Goal: Navigation & Orientation: Find specific page/section

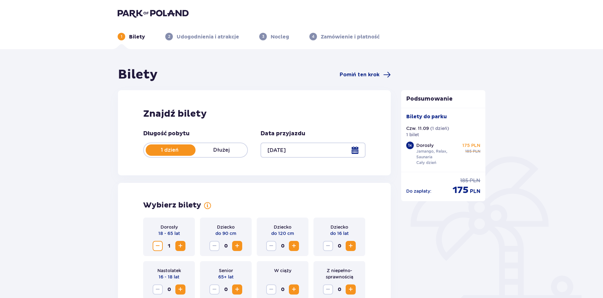
click at [144, 12] on img at bounding box center [153, 13] width 71 height 9
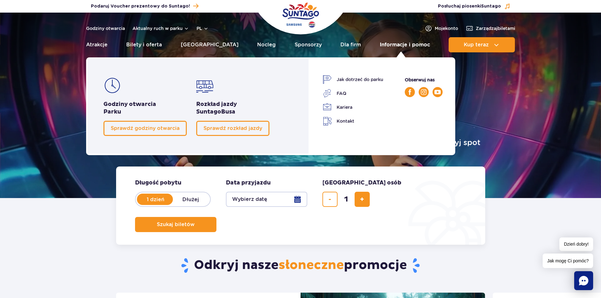
click at [386, 44] on link "Informacje i pomoc" at bounding box center [405, 44] width 50 height 15
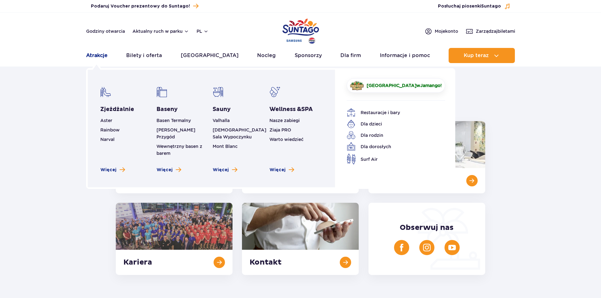
click at [89, 57] on link "Atrakcje" at bounding box center [96, 55] width 21 height 15
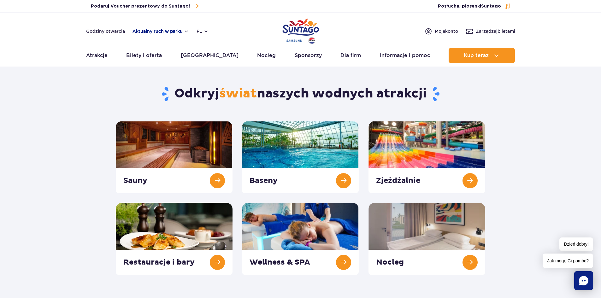
click at [158, 32] on button "Aktualny ruch w parku" at bounding box center [160, 31] width 56 height 5
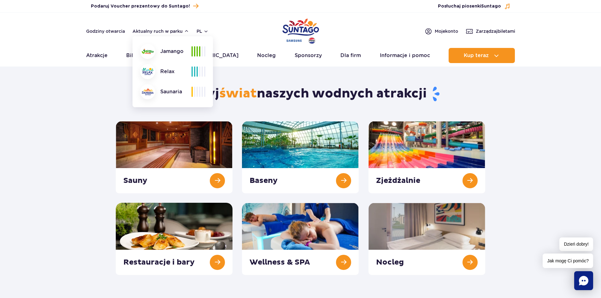
click at [51, 151] on section "Odkryj świat naszych wodnych atrakcji Sauny Baseny Zjeżdżalnie Nocleg" at bounding box center [300, 173] width 601 height 204
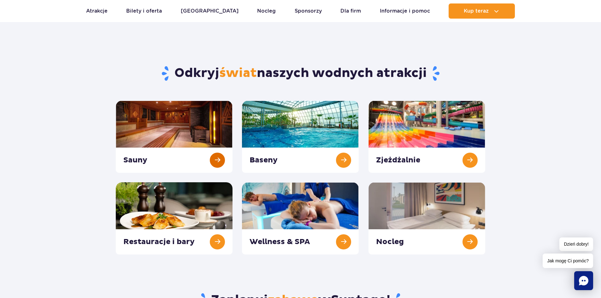
scroll to position [32, 0]
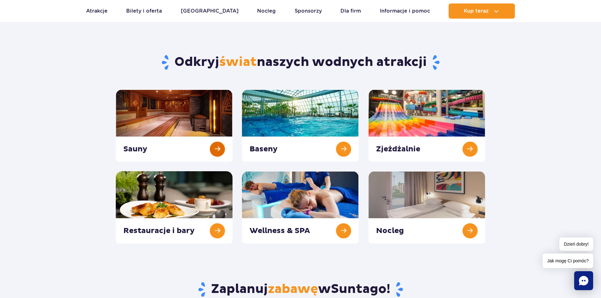
click at [212, 146] on link at bounding box center [174, 126] width 117 height 72
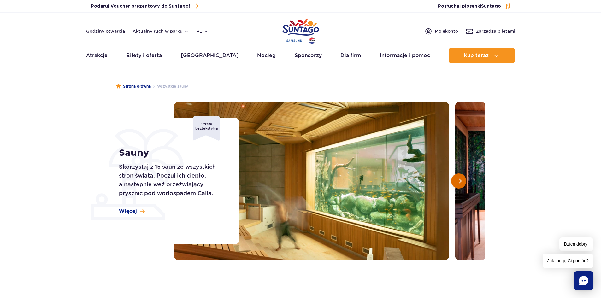
click at [462, 180] on button "Następny slajd" at bounding box center [458, 180] width 15 height 15
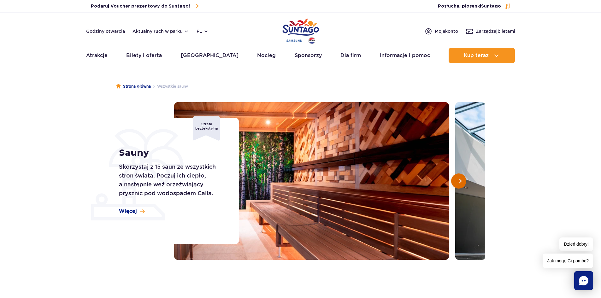
click at [461, 180] on span "Następny slajd" at bounding box center [458, 181] width 5 height 6
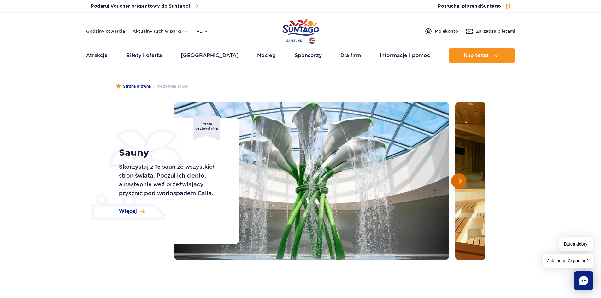
click at [461, 180] on span "Następny slajd" at bounding box center [458, 181] width 5 height 6
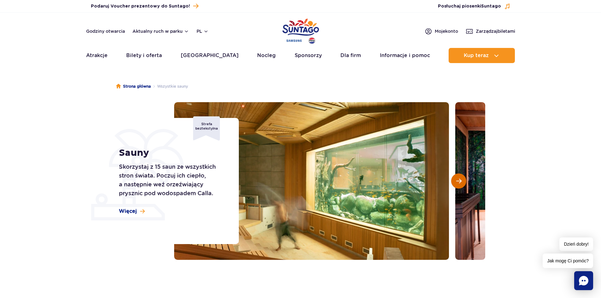
click at [461, 180] on span "Następny slajd" at bounding box center [458, 181] width 5 height 6
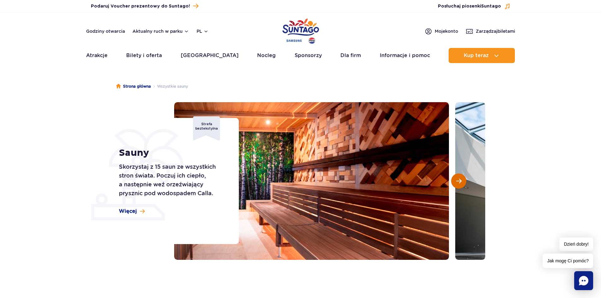
click at [461, 180] on span "Następny slajd" at bounding box center [458, 181] width 5 height 6
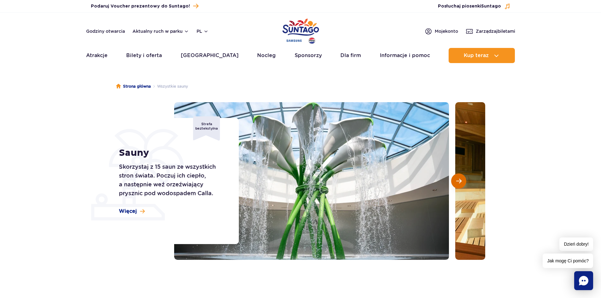
click at [461, 180] on span "Następny slajd" at bounding box center [458, 181] width 5 height 6
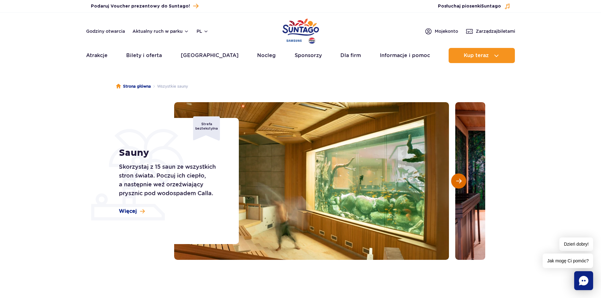
click at [461, 180] on span "Następny slajd" at bounding box center [458, 181] width 5 height 6
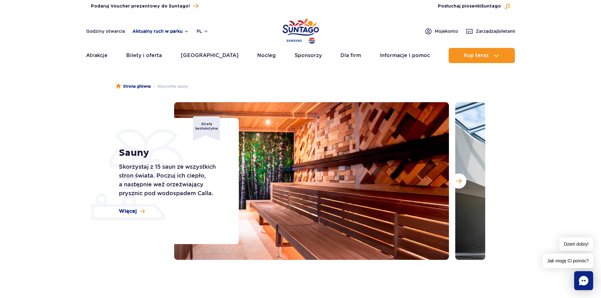
click at [157, 33] on button "Aktualny ruch w parku" at bounding box center [160, 31] width 56 height 5
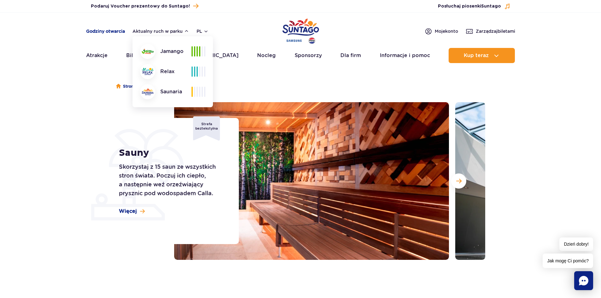
click at [116, 31] on link "Godziny otwarcia" at bounding box center [105, 31] width 39 height 6
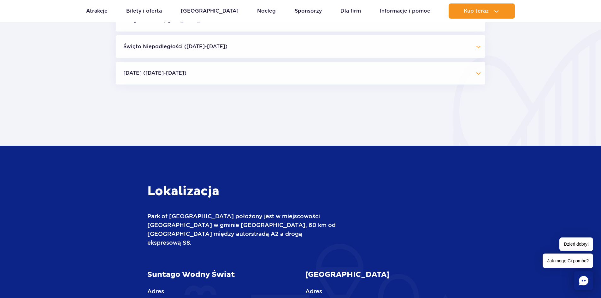
scroll to position [608, 0]
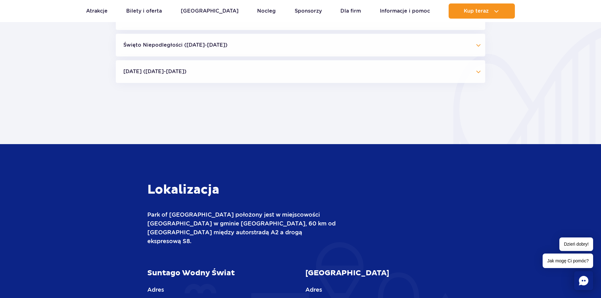
click at [254, 76] on button "[DATE] ([DATE]-[DATE])" at bounding box center [300, 71] width 369 height 23
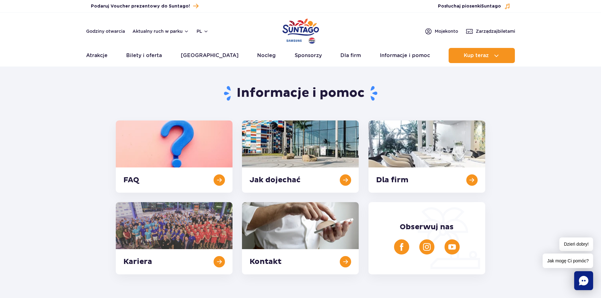
scroll to position [0, 0]
